Goal: Task Accomplishment & Management: Manage account settings

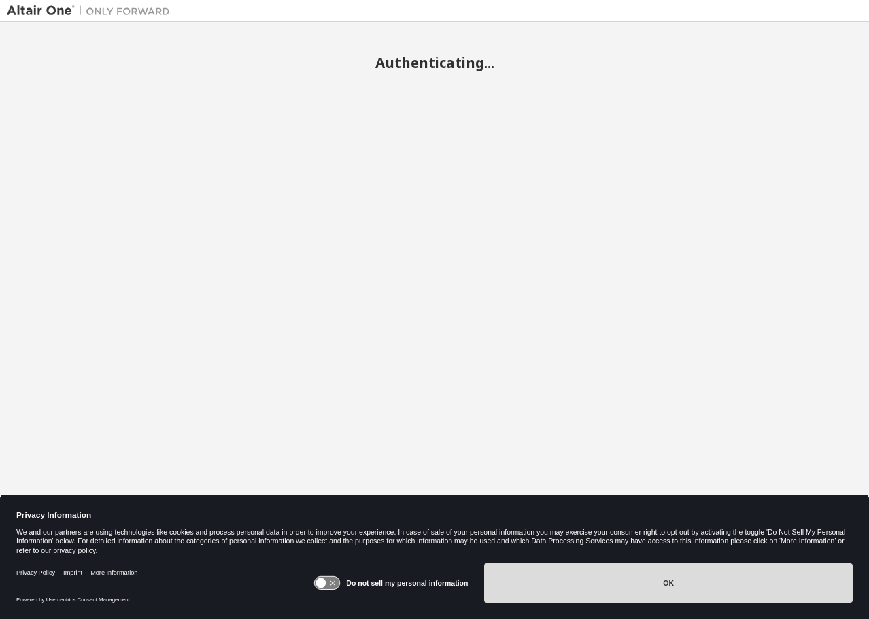
click at [634, 578] on button "OK" at bounding box center [668, 582] width 369 height 39
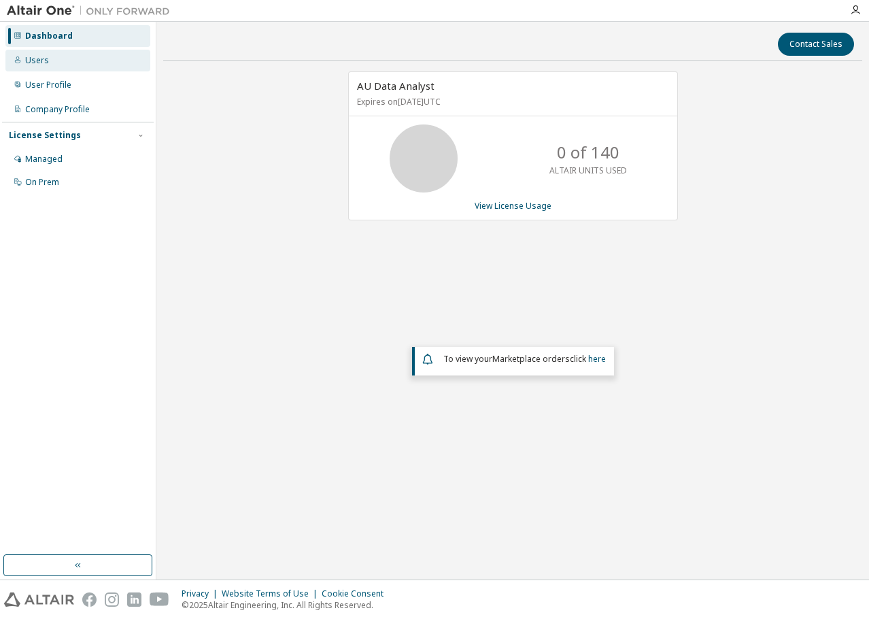
click at [56, 63] on div "Users" at bounding box center [77, 61] width 145 height 22
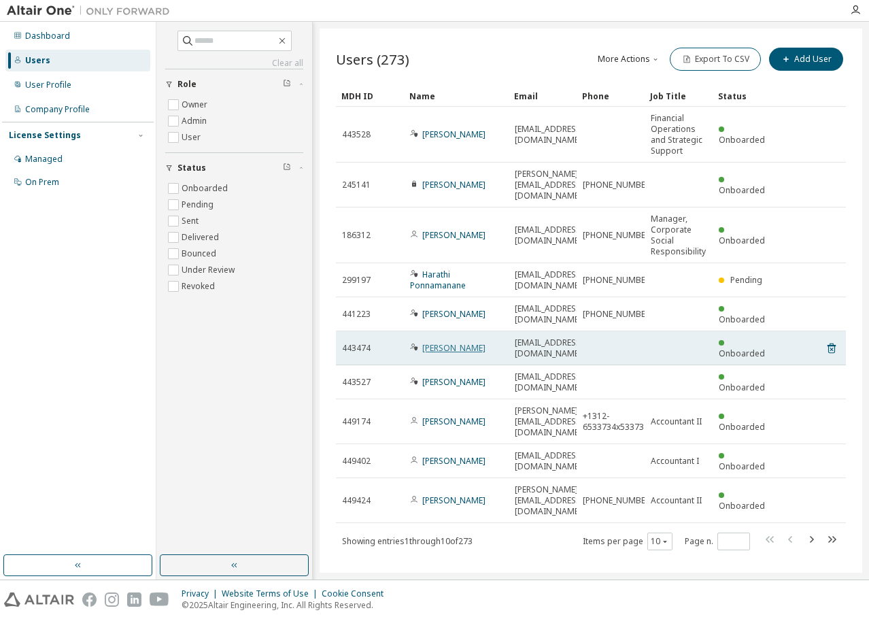
click at [449, 342] on link "[PERSON_NAME]" at bounding box center [453, 348] width 63 height 12
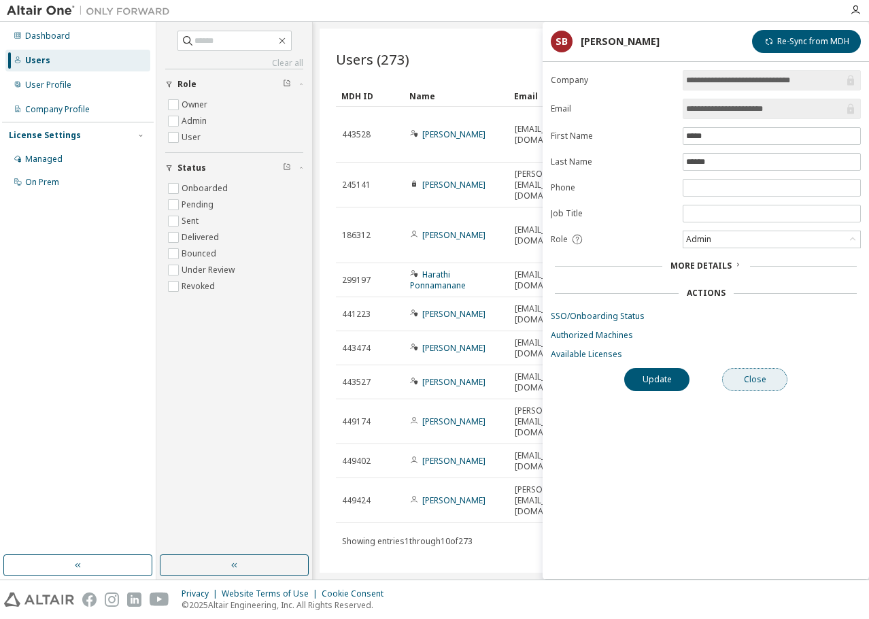
click at [759, 370] on button "Close" at bounding box center [754, 379] width 65 height 23
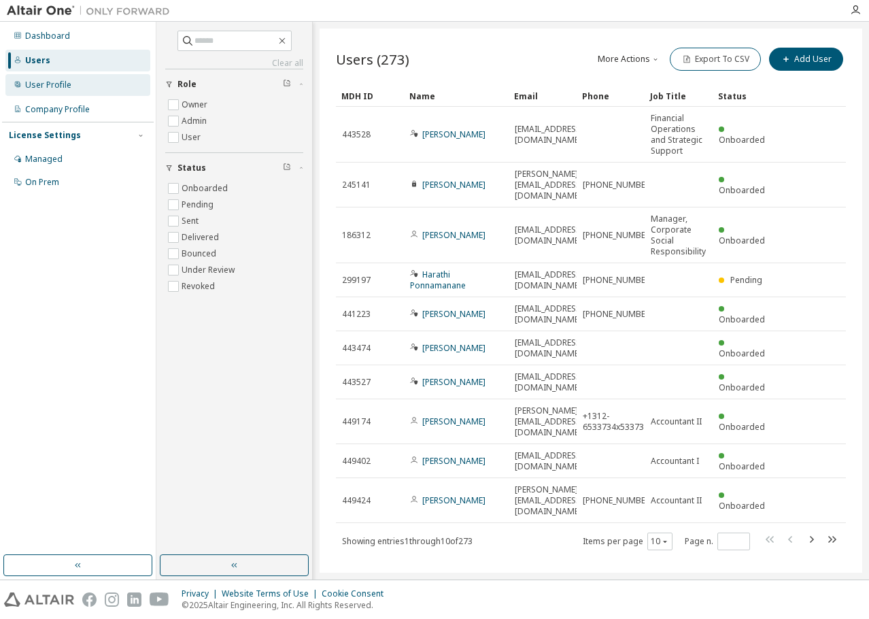
click at [56, 84] on div "User Profile" at bounding box center [48, 85] width 46 height 11
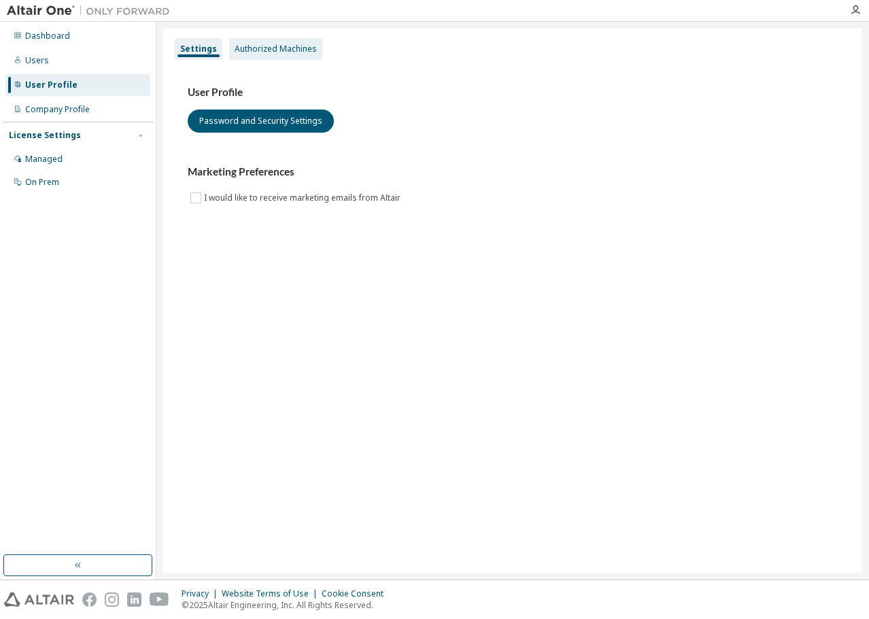
click at [267, 44] on div "Authorized Machines" at bounding box center [276, 49] width 82 height 11
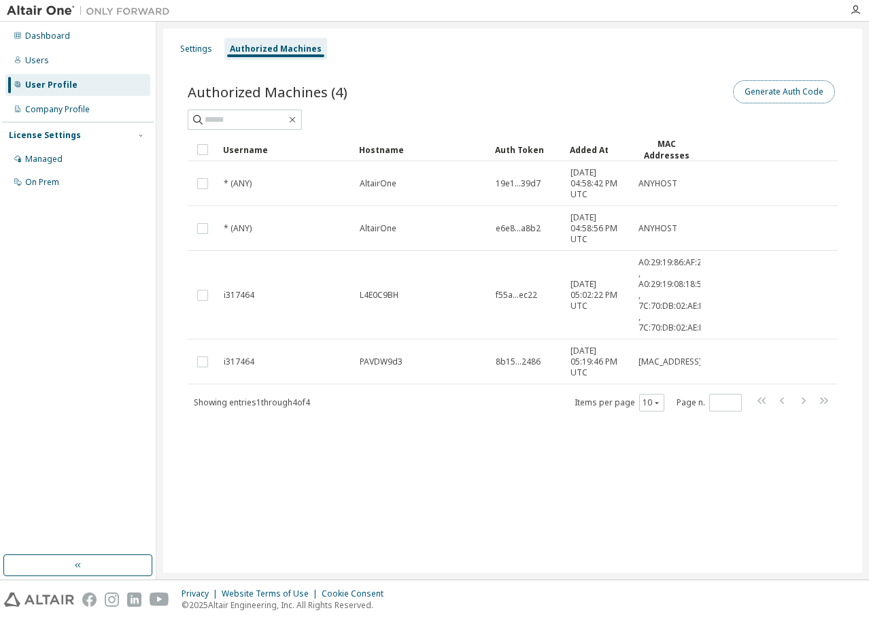
click at [759, 88] on button "Generate Auth Code" at bounding box center [784, 91] width 102 height 23
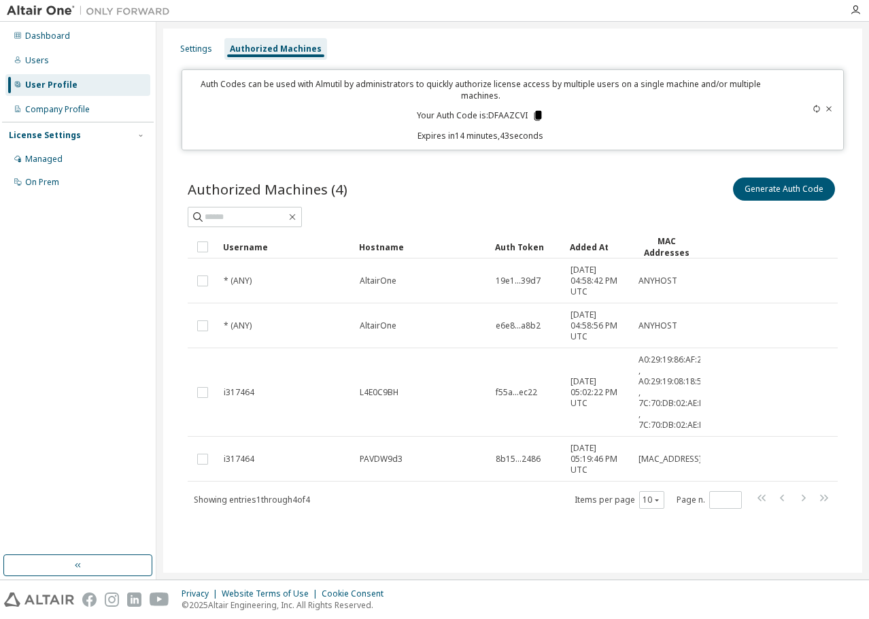
click at [538, 115] on icon at bounding box center [538, 116] width 7 height 10
